Goal: Information Seeking & Learning: Check status

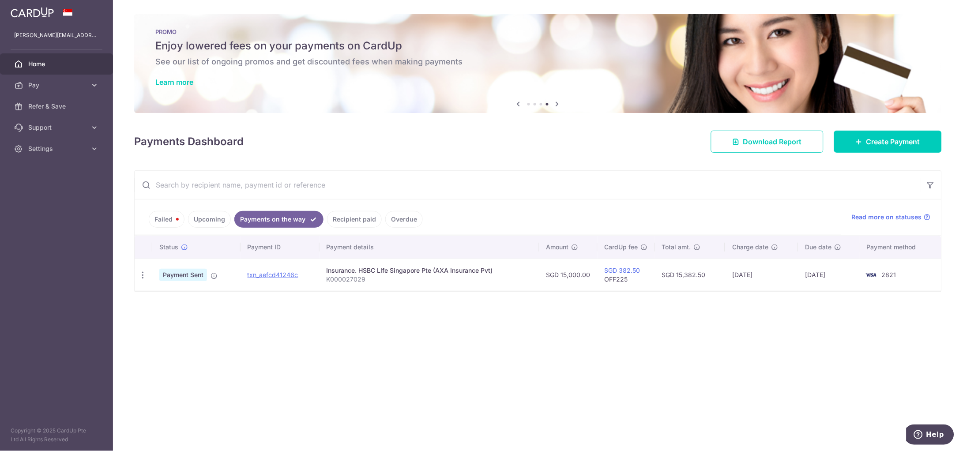
click at [355, 228] on ul "Failed Upcoming Payments on the way Recipient paid Overdue" at bounding box center [488, 218] width 707 height 36
click at [356, 218] on link "Recipient paid" at bounding box center [354, 219] width 55 height 17
click at [267, 229] on ul "Failed Upcoming Payments on the way Recipient paid Overdue" at bounding box center [488, 218] width 707 height 36
click at [272, 223] on link "Payments on the way" at bounding box center [272, 219] width 77 height 17
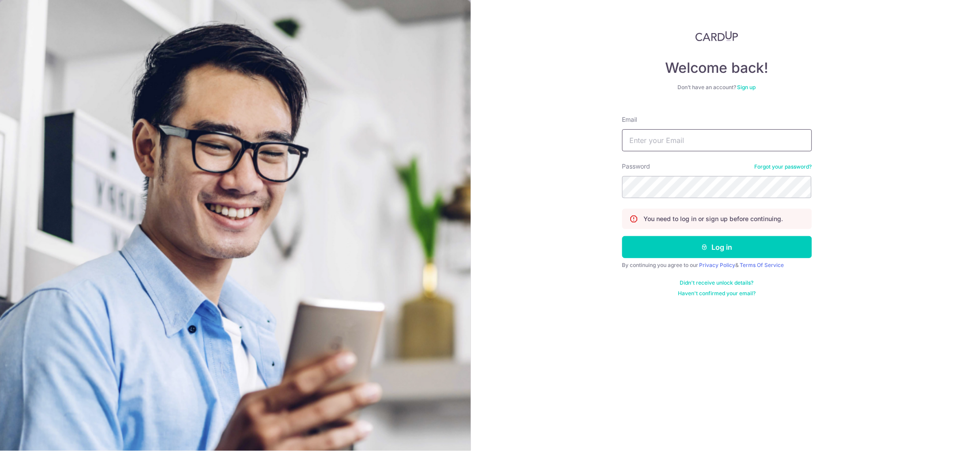
click at [675, 141] on input "Email" at bounding box center [718, 140] width 190 height 22
type input "[PERSON_NAME][EMAIL_ADDRESS][DOMAIN_NAME]"
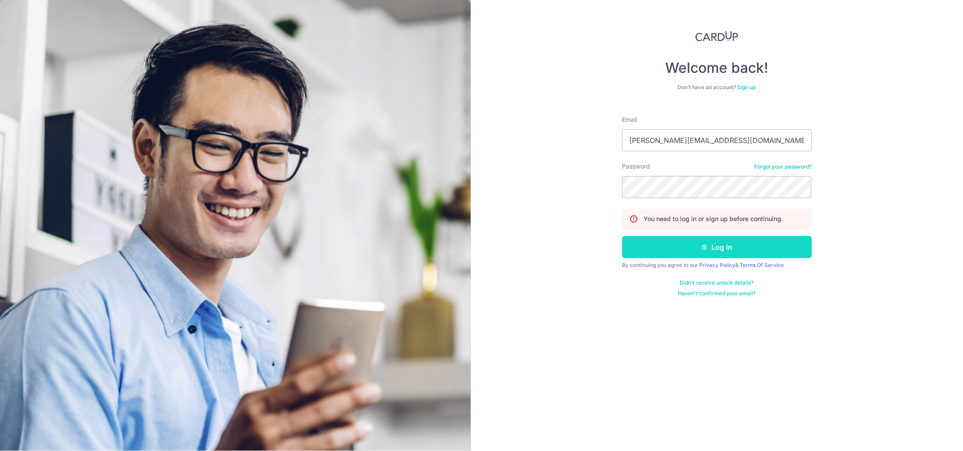
click at [680, 248] on button "Log in" at bounding box center [718, 247] width 190 height 22
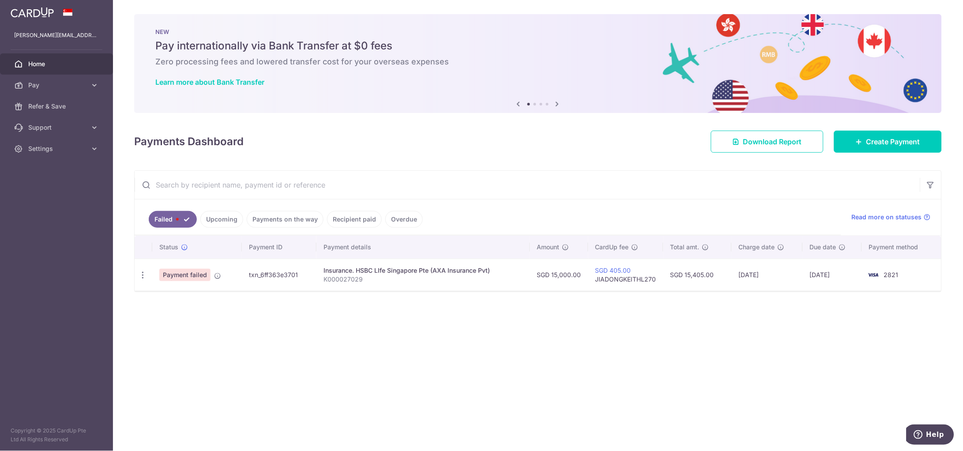
click at [358, 223] on link "Recipient paid" at bounding box center [354, 219] width 55 height 17
click at [265, 220] on link "Payments on the way" at bounding box center [272, 219] width 77 height 17
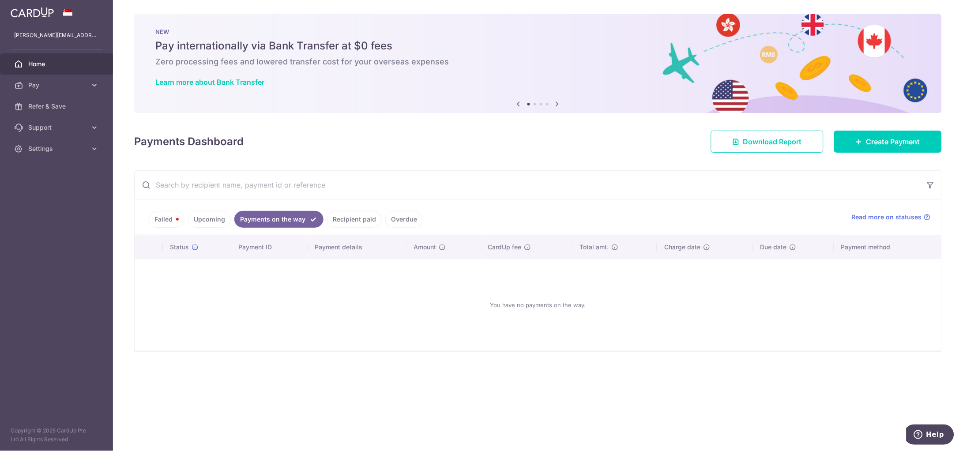
click at [348, 222] on link "Recipient paid" at bounding box center [354, 219] width 55 height 17
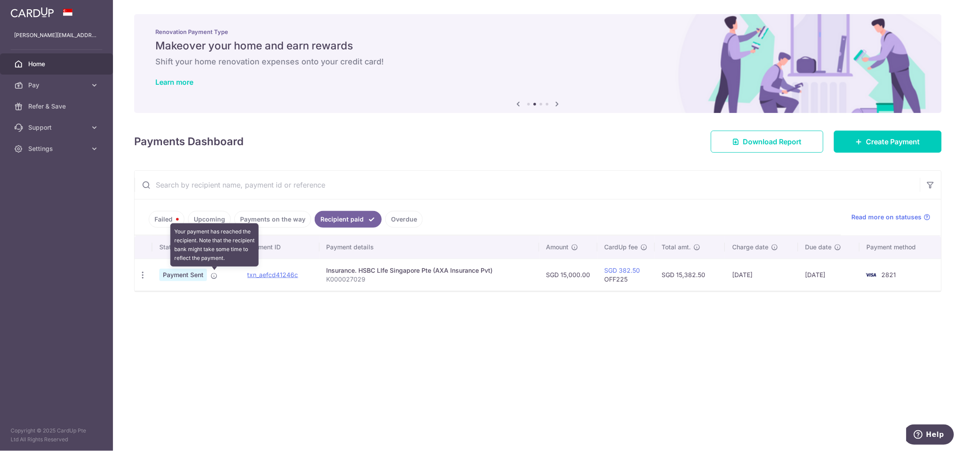
click at [217, 276] on icon at bounding box center [214, 275] width 7 height 7
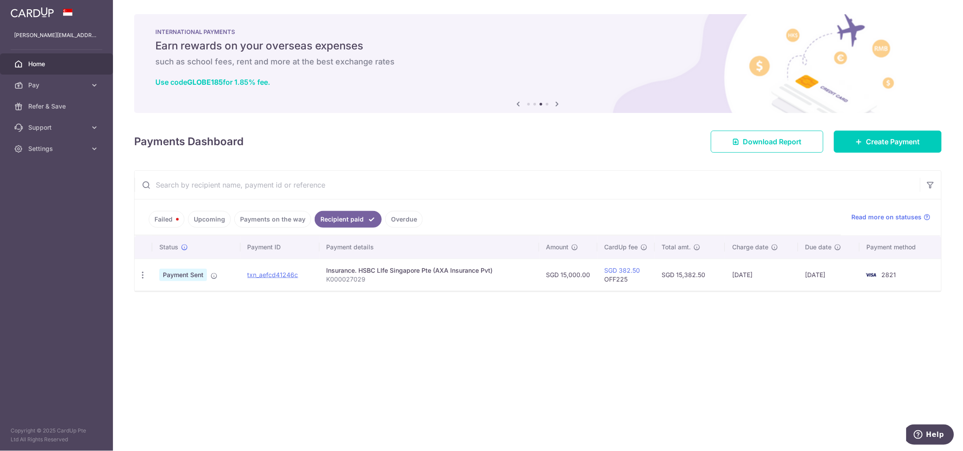
click at [215, 222] on link "Upcoming" at bounding box center [209, 219] width 43 height 17
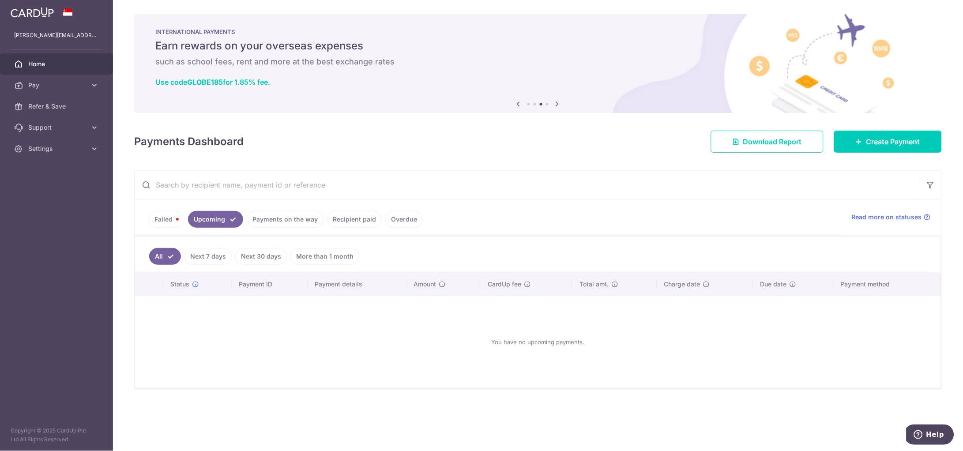
click at [264, 222] on link "Payments on the way" at bounding box center [285, 219] width 77 height 17
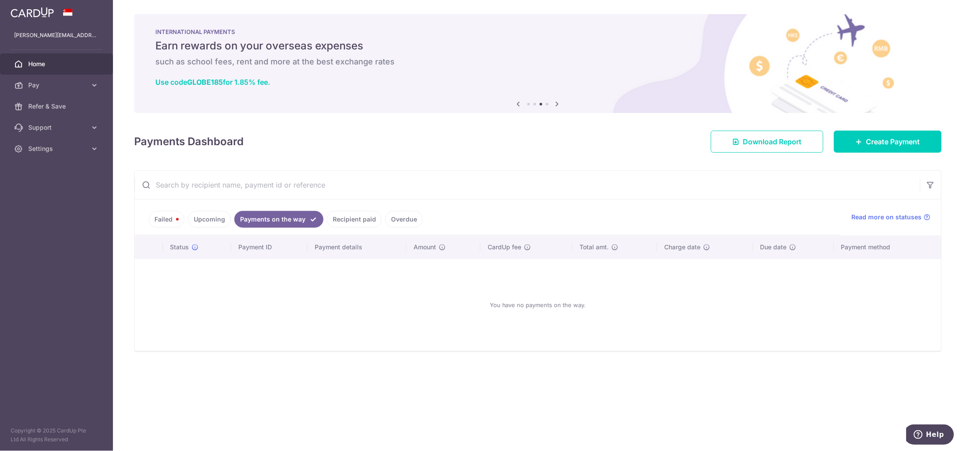
click at [356, 220] on link "Recipient paid" at bounding box center [354, 219] width 55 height 17
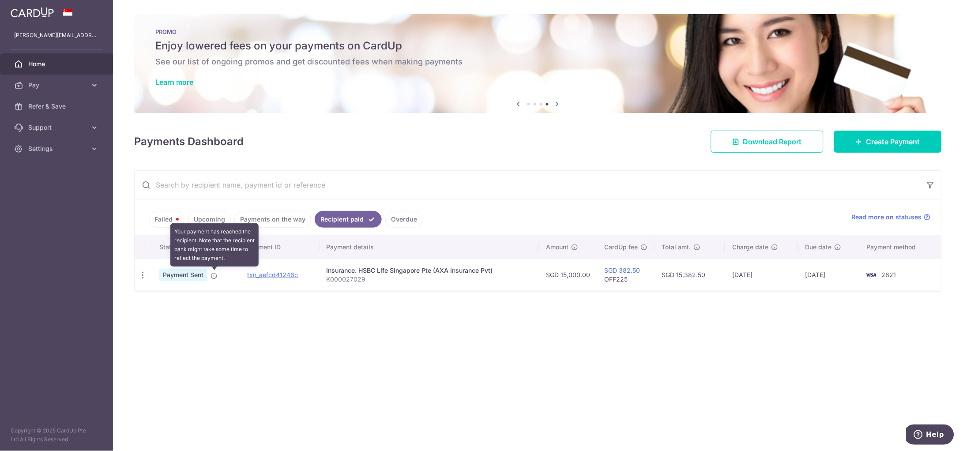
click at [214, 275] on icon at bounding box center [214, 275] width 7 height 7
click at [401, 220] on link "Overdue" at bounding box center [404, 219] width 38 height 17
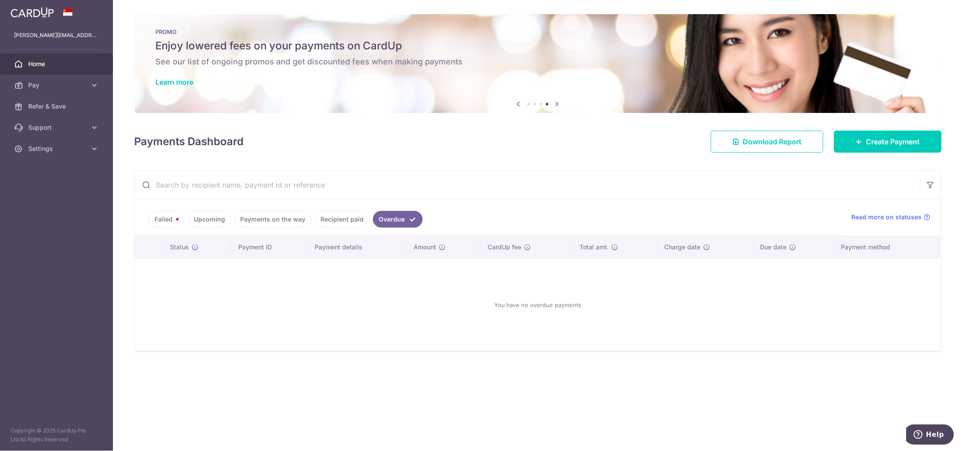
click at [346, 221] on link "Recipient paid" at bounding box center [342, 219] width 55 height 17
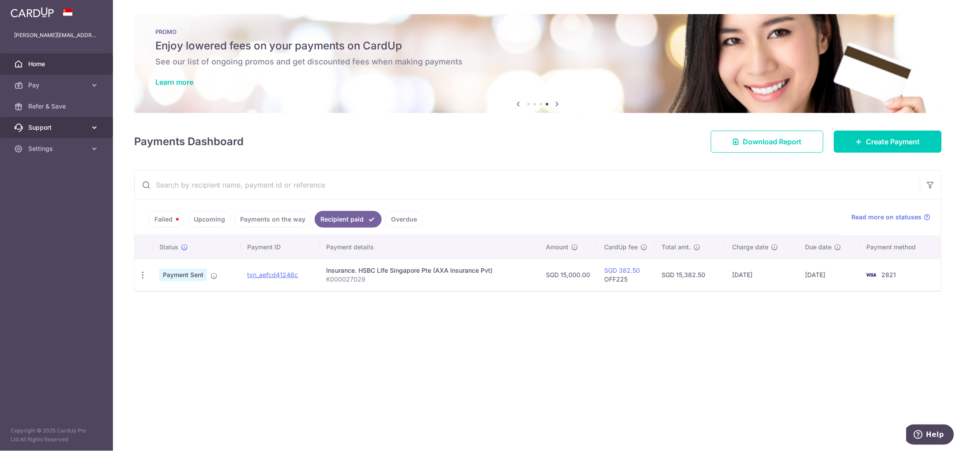
click at [83, 131] on span "Support" at bounding box center [57, 127] width 58 height 9
click at [70, 148] on span "FAQ" at bounding box center [57, 148] width 58 height 9
click at [186, 249] on icon at bounding box center [184, 247] width 7 height 7
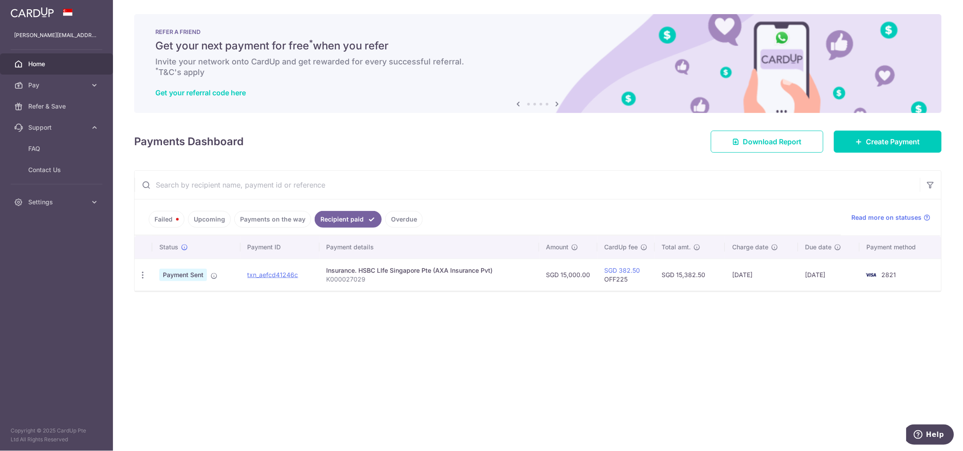
click at [199, 354] on div "× Pause Schedule Pause all future payments in this series Pause just this one p…" at bounding box center [538, 225] width 850 height 451
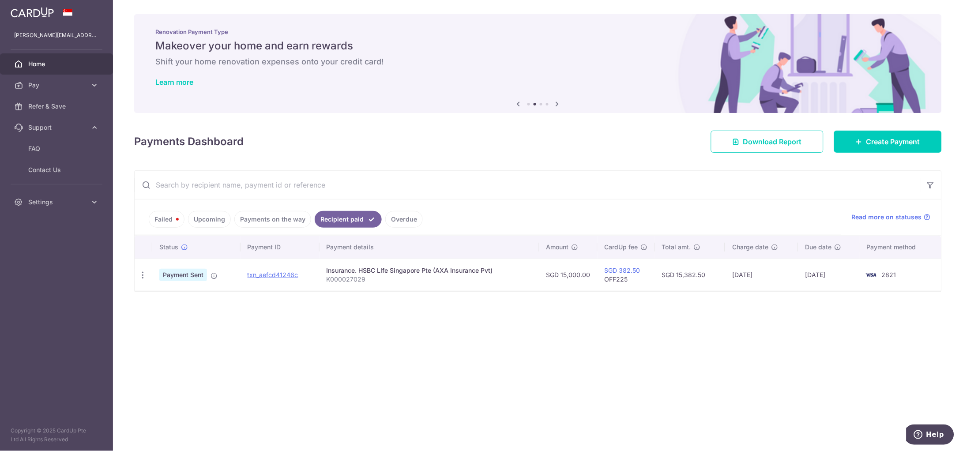
click at [609, 325] on div "× Pause Schedule Pause all future payments in this series Pause just this one p…" at bounding box center [538, 225] width 850 height 451
